Goal: Task Accomplishment & Management: Complete application form

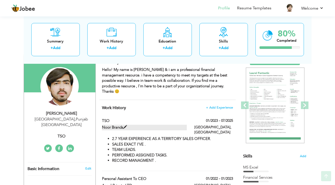
scroll to position [51, 0]
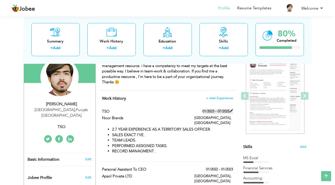
click at [230, 109] on span at bounding box center [232, 111] width 4 height 4
type input "TSO"
type input "Noor Brands"
type input "01/2023"
type input "07/2025"
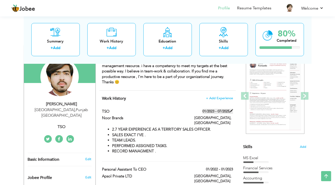
type input "[GEOGRAPHIC_DATA]"
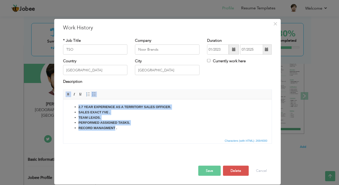
drag, startPoint x: 73, startPoint y: 105, endPoint x: 115, endPoint y: 133, distance: 49.6
click at [115, 133] on html "2.7 YEAR EXPERIENCE AS A TERRITORY SALES OFFICER. SALES EXACT I'VE . TEAM LEADS…" at bounding box center [167, 117] width 209 height 36
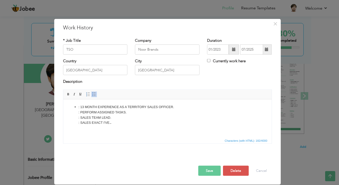
click at [77, 106] on ul ": 13 MONTH EXPERIENCE AS A TERRITORY SALES OFFICER. : PERFORM ASSIGNED TASKS. :…" at bounding box center [167, 114] width 199 height 21
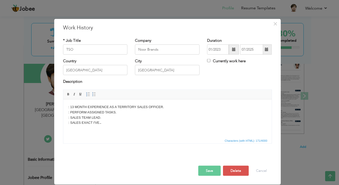
drag, startPoint x: 68, startPoint y: 106, endPoint x: 103, endPoint y: 125, distance: 40.5
click at [103, 125] on html ": 13 MONTH EXPERIENCE AS A TERRITORY SALES OFFICER. : PERFORM ASSIGNED TASKS. :…" at bounding box center [167, 114] width 209 height 31
click at [66, 91] on link "Bold" at bounding box center [69, 94] width 6 height 6
click at [146, 130] on html ": 13 MONTH EXPERIENCE AS A TERRITORY SALES OFFICER. : PERFORM ASSIGNED TASKS. :…" at bounding box center [167, 114] width 209 height 31
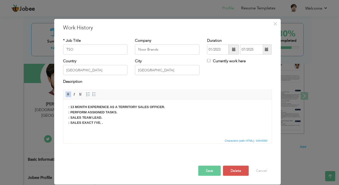
click at [146, 130] on html ": 13 MONTH EXPERIENCE AS A TERRITORY SALES OFFICER. : PERFORM ASSIGNED TASKS. :…" at bounding box center [167, 114] width 209 height 31
click at [104, 122] on body ": 13 MONTH EXPERIENCE AS A TERRITORY SALES OFFICER. : PERFORM ASSIGNED TASKS. :…" at bounding box center [167, 114] width 199 height 21
click at [234, 49] on span at bounding box center [234, 49] width 4 height 4
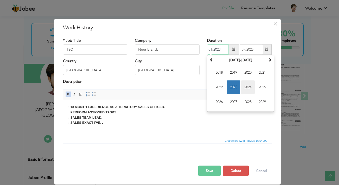
click at [246, 86] on span "2024" at bounding box center [248, 87] width 14 height 14
click at [220, 86] on span "May" at bounding box center [220, 87] width 14 height 14
type input "05/2024"
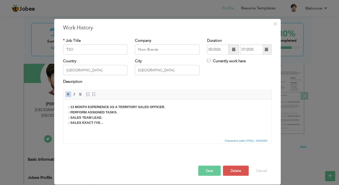
click at [267, 49] on span at bounding box center [267, 49] width 4 height 4
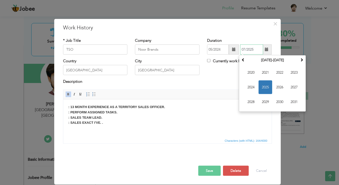
click at [264, 86] on span "2025" at bounding box center [266, 87] width 14 height 14
click at [268, 86] on span "Jun" at bounding box center [266, 87] width 14 height 14
type input "06/2025"
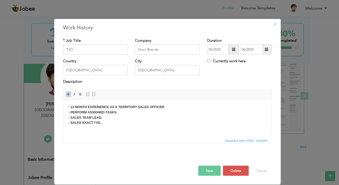
click at [207, 170] on button "Save" at bounding box center [210, 170] width 22 height 10
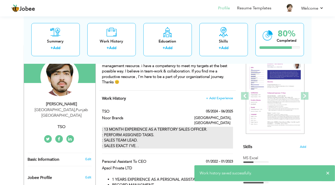
scroll to position [76, 0]
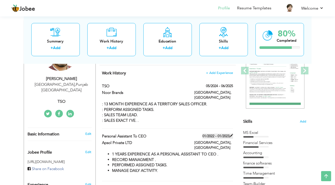
click at [228, 133] on label "01/2022 - 01/2023" at bounding box center [218, 135] width 31 height 5
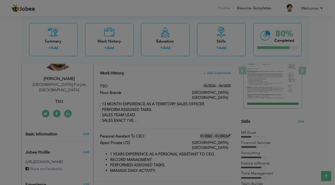
type input "Personal Assistant To CEO"
type input "Apsol Private LTD"
type input "01/2022"
type input "01/2023"
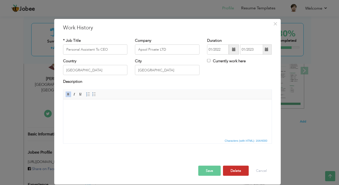
click at [235, 170] on button "Delete" at bounding box center [236, 170] width 26 height 10
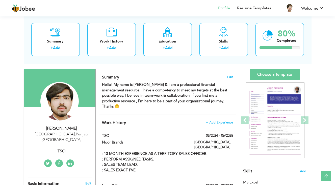
scroll to position [25, 0]
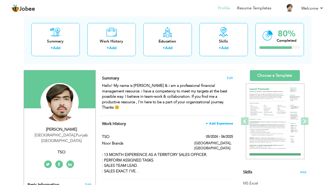
click at [224, 121] on span "+ Add Experience" at bounding box center [219, 123] width 27 height 4
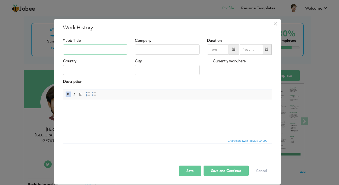
click at [108, 47] on input "text" at bounding box center [95, 49] width 65 height 10
type input "l"
type input "Loan Officer"
click at [160, 52] on input "text" at bounding box center [167, 49] width 65 height 10
type input "Damen Supports Programme"
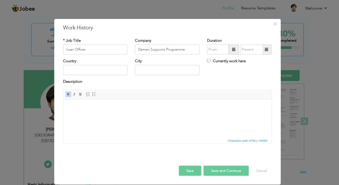
click at [234, 50] on span at bounding box center [234, 49] width 4 height 4
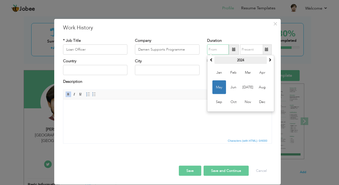
click at [241, 58] on th "2024" at bounding box center [241, 60] width 53 height 8
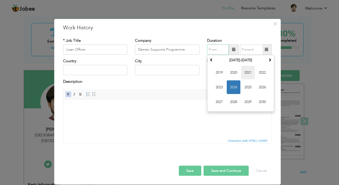
click at [248, 73] on span "2021" at bounding box center [248, 73] width 14 height 14
click at [228, 98] on span "Oct" at bounding box center [234, 102] width 14 height 14
type input "10/2021"
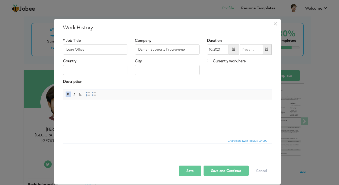
click at [267, 48] on span at bounding box center [267, 49] width 4 height 4
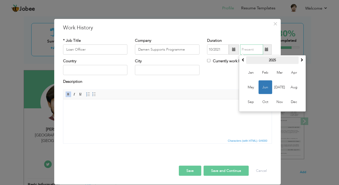
click at [276, 59] on th "2025" at bounding box center [272, 60] width 53 height 8
click at [252, 86] on span "2024" at bounding box center [251, 87] width 14 height 14
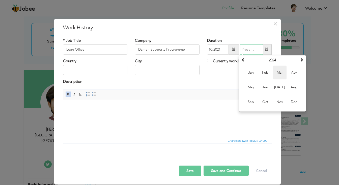
click at [279, 75] on span "Mar" at bounding box center [280, 73] width 14 height 14
type input "03/2024"
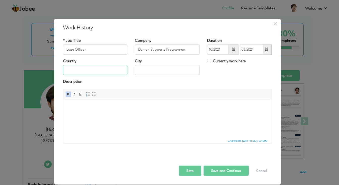
click at [84, 72] on input "text" at bounding box center [95, 70] width 65 height 10
type input "[GEOGRAPHIC_DATA]"
click at [168, 70] on input "text" at bounding box center [167, 70] width 65 height 10
type input "[GEOGRAPHIC_DATA]"
click at [68, 104] on html at bounding box center [167, 106] width 209 height 15
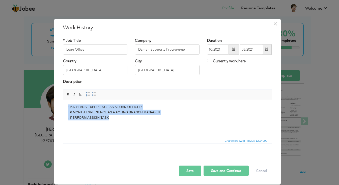
drag, startPoint x: 67, startPoint y: 106, endPoint x: 109, endPoint y: 123, distance: 45.3
click at [109, 123] on html ": 2.6 YEARS EXPERIENCE AS A LOAN OFFICER : 6 MONTH EXPERIENCE AS A ACTING BRANC…" at bounding box center [167, 112] width 209 height 26
click at [67, 94] on span at bounding box center [68, 94] width 4 height 4
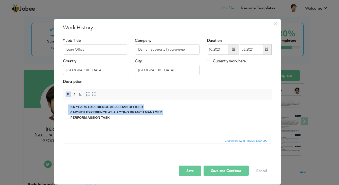
click at [141, 106] on strong ": 2.6 YEARS EXPERIENCE AS A LOAN OFFICER : 6 MONTH EXPERIENCE AS A ACTING BRANC…" at bounding box center [115, 112] width 94 height 14
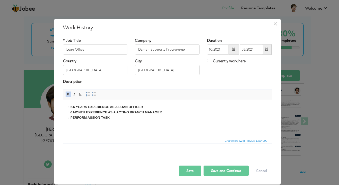
click at [145, 107] on body ": 2.6 YEARS EXPERIENCE AS A LOAN OFFICER : 6 MONTH EXPERIENCE AS A ACTING BRANC…" at bounding box center [167, 112] width 199 height 16
click at [168, 112] on body ": 2.6 YEARS EXPERIENCE AS A LOAN OFFICER. : 6 MONTH EXPERIENCE AS A ACTING BRAN…" at bounding box center [167, 112] width 199 height 16
click at [122, 118] on body ": 2.6 YEARS EXPERIENCE AS A LOAN OFFICER. : 6 MONTH EXPERIENCE AS A ACTING BRAN…" at bounding box center [167, 112] width 199 height 16
click at [190, 168] on button "Save" at bounding box center [190, 170] width 22 height 10
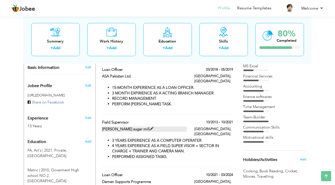
scroll to position [152, 0]
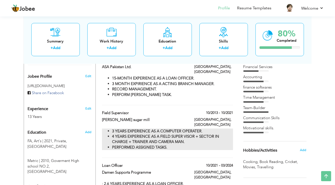
click at [211, 128] on li "3 YEARS EXPERIENCE AS A COMPUTER OPERATER." at bounding box center [172, 130] width 121 height 5
type input "Field Supervisor"
type input "[PERSON_NAME] sugar mill"
type input "10/2013"
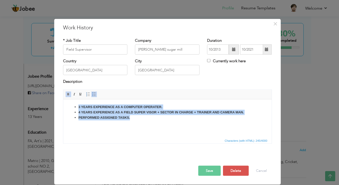
drag, startPoint x: 67, startPoint y: 106, endPoint x: 136, endPoint y: 126, distance: 71.7
click at [136, 125] on html "3 YEARS EXPERIENCE AS A COMPUTER OPERATER. 4 YEARS EXPERIENCE AS A FIELD SUPER …" at bounding box center [167, 112] width 209 height 26
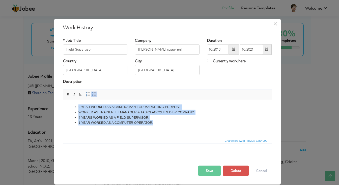
drag, startPoint x: 72, startPoint y: 105, endPoint x: 161, endPoint y: 125, distance: 90.8
click at [161, 125] on ul "2 YEAR WORKED AS A CAMERAMAN FOR MARKETING PURPOSE WORKED AS TRAINER, I.T MANAG…" at bounding box center [167, 114] width 199 height 21
click at [67, 94] on span at bounding box center [68, 94] width 4 height 4
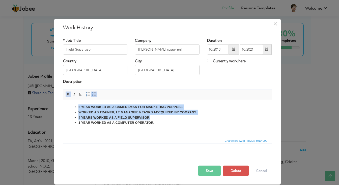
click at [164, 130] on html "2 YEAR WORKED AS A CAMERAMAN FOR MARKETING PURPOSE WORKED AS TRAINER, I.T MANAG…" at bounding box center [167, 114] width 209 height 31
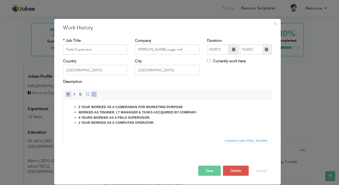
click at [208, 171] on button "Save" at bounding box center [210, 170] width 22 height 10
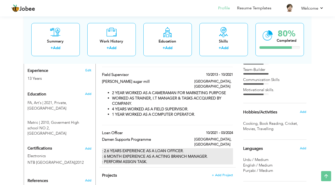
scroll to position [177, 0]
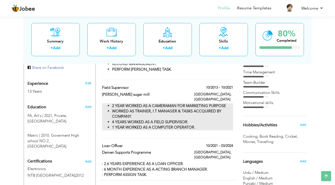
click at [214, 119] on li "4 YEARS WORKED AS A FIELD SUPERVISOR." at bounding box center [172, 121] width 121 height 5
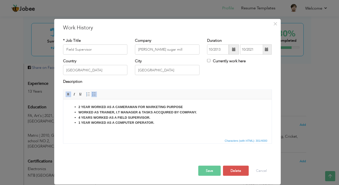
click at [269, 53] on span at bounding box center [267, 49] width 10 height 10
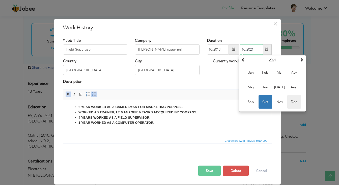
click at [294, 101] on span "Dec" at bounding box center [295, 102] width 14 height 14
type input "12/2021"
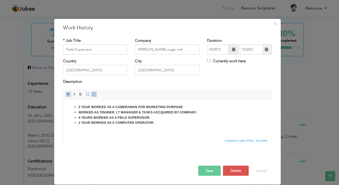
click at [210, 170] on button "Save" at bounding box center [210, 170] width 22 height 10
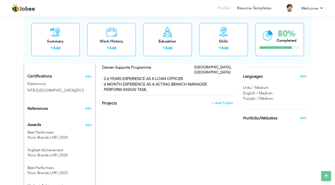
scroll to position [272, 0]
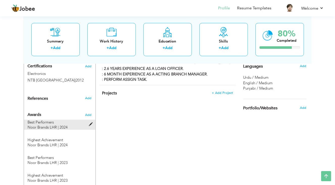
click at [89, 122] on span at bounding box center [92, 124] width 6 height 4
type input "Best Performers"
type input "Noor Brands LHR"
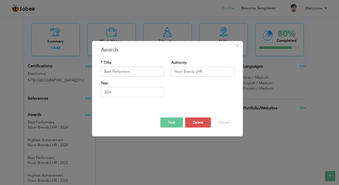
click at [171, 122] on button "Save" at bounding box center [172, 122] width 22 height 10
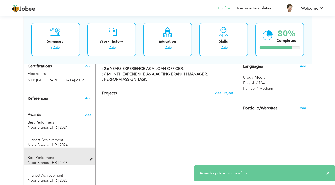
click at [91, 158] on span at bounding box center [92, 160] width 6 height 4
type input "2023"
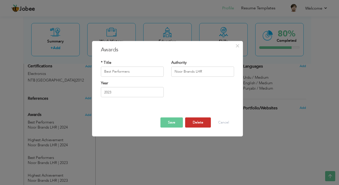
click at [199, 122] on button "Delete" at bounding box center [198, 122] width 26 height 10
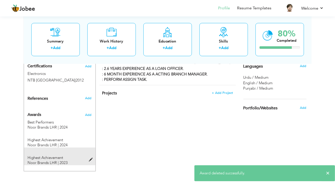
click at [91, 158] on span at bounding box center [92, 160] width 6 height 4
type input "Highest Achievement"
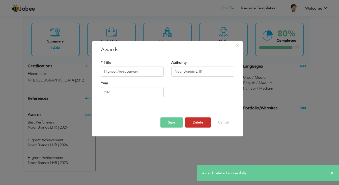
click at [198, 122] on button "Delete" at bounding box center [198, 122] width 26 height 10
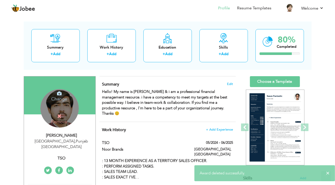
scroll to position [0, 0]
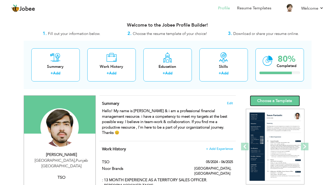
click at [283, 100] on link "Choose a Template" at bounding box center [275, 100] width 50 height 11
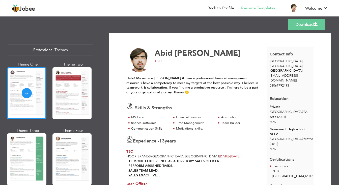
click at [307, 23] on link "Download" at bounding box center [307, 24] width 38 height 11
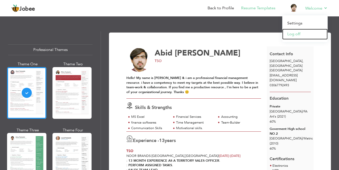
click at [293, 35] on link "Log off" at bounding box center [305, 34] width 45 height 11
